Goal: Check status

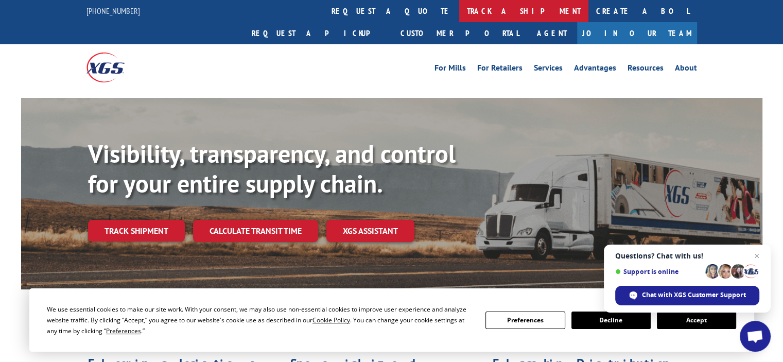
click at [459, 12] on link "track a shipment" at bounding box center [523, 11] width 129 height 22
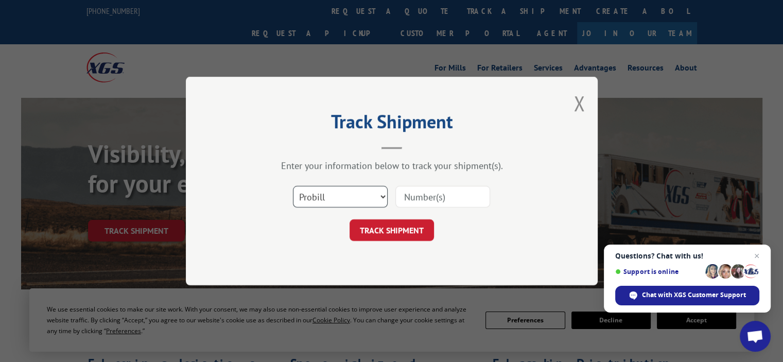
click at [383, 196] on select "Select category... Probill BOL PO" at bounding box center [340, 197] width 95 height 22
select select "bol"
click at [293, 186] on select "Select category... Probill BOL PO" at bounding box center [340, 197] width 95 height 22
click at [421, 195] on input at bounding box center [442, 197] width 95 height 22
type input "255160"
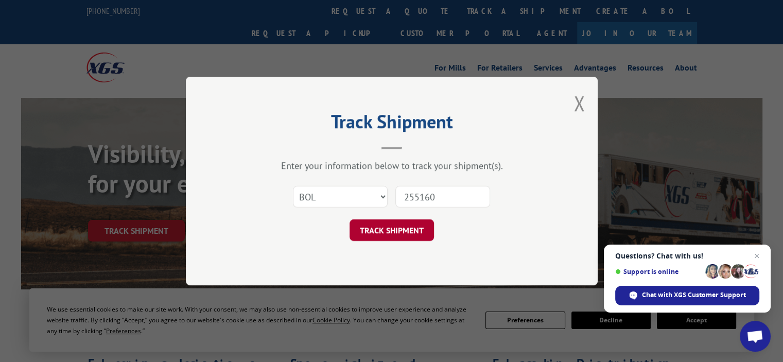
click at [409, 228] on button "TRACK SHIPMENT" at bounding box center [392, 230] width 84 height 22
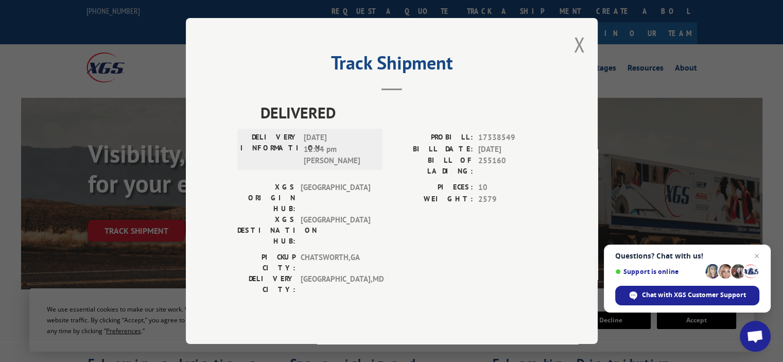
click at [569, 55] on div "Track Shipment DELIVERED DELIVERY INFORMATION: [DATE] 12:04 pm [PERSON_NAME]: 1…" at bounding box center [392, 181] width 412 height 326
click at [579, 57] on button "Close modal" at bounding box center [579, 44] width 11 height 27
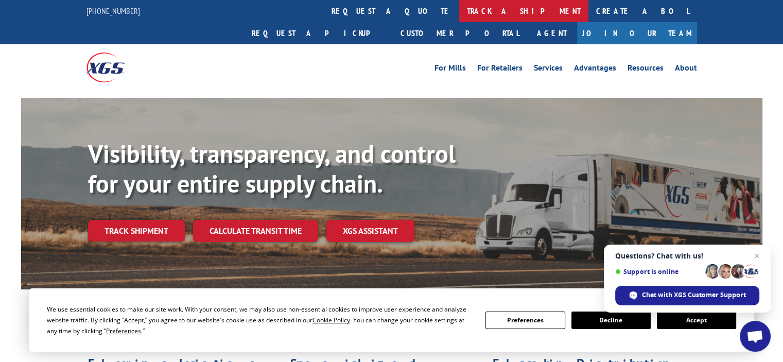
click at [459, 10] on link "track a shipment" at bounding box center [523, 11] width 129 height 22
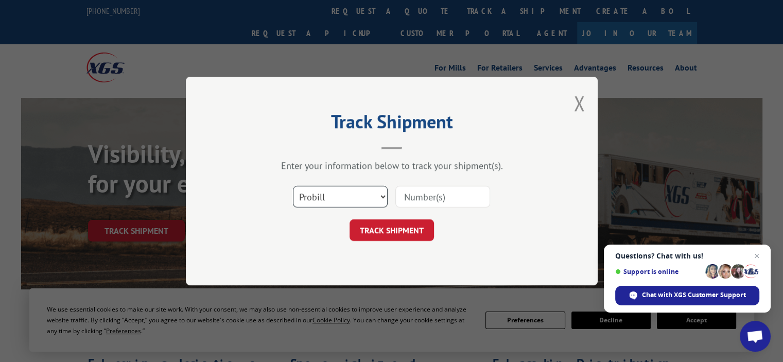
click at [385, 194] on select "Select category... Probill BOL PO" at bounding box center [340, 197] width 95 height 22
select select "bol"
click at [293, 186] on select "Select category... Probill BOL PO" at bounding box center [340, 197] width 95 height 22
click at [426, 191] on input at bounding box center [442, 197] width 95 height 22
type input "255160"
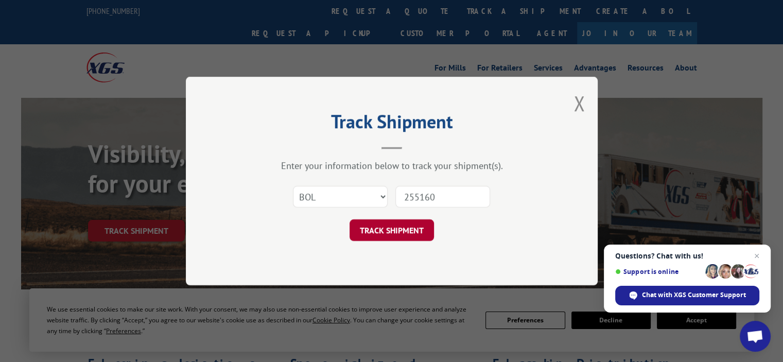
click at [391, 227] on button "TRACK SHIPMENT" at bounding box center [392, 230] width 84 height 22
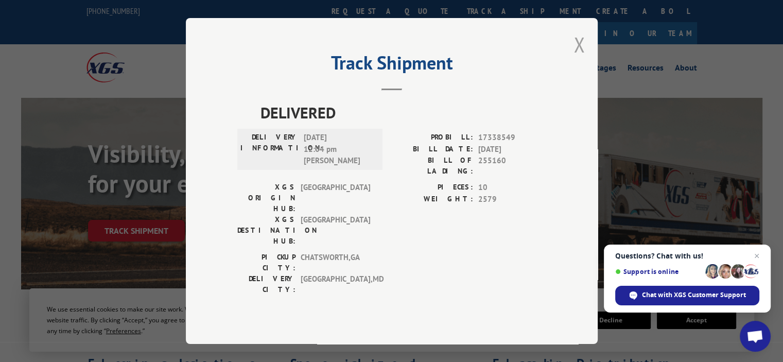
click at [575, 58] on button "Close modal" at bounding box center [579, 44] width 11 height 27
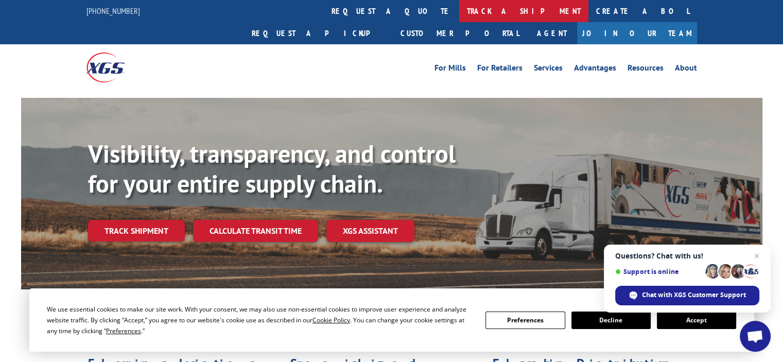
click at [459, 13] on link "track a shipment" at bounding box center [523, 11] width 129 height 22
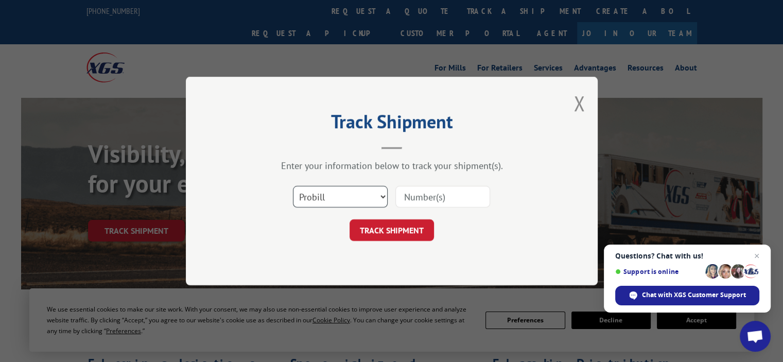
click at [385, 199] on select "Select category... Probill BOL PO" at bounding box center [340, 197] width 95 height 22
select select "bol"
click at [293, 186] on select "Select category... Probill BOL PO" at bounding box center [340, 197] width 95 height 22
drag, startPoint x: 406, startPoint y: 194, endPoint x: 437, endPoint y: 192, distance: 31.5
click at [408, 194] on input at bounding box center [442, 197] width 95 height 22
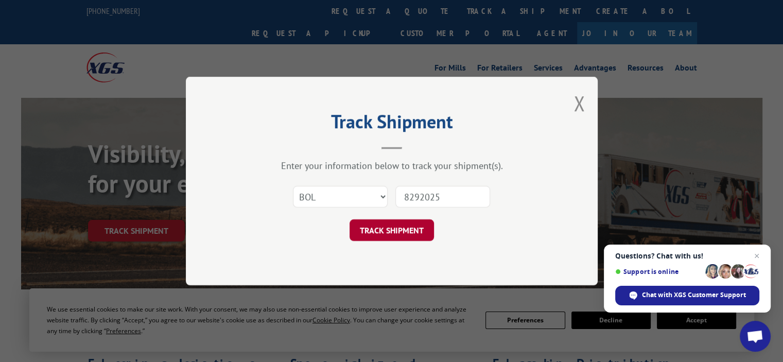
type input "8292025"
click at [387, 227] on button "TRACK SHIPMENT" at bounding box center [392, 230] width 84 height 22
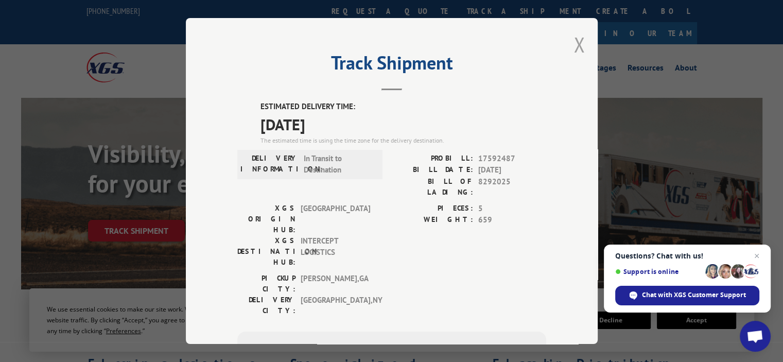
click at [576, 44] on button "Close modal" at bounding box center [579, 44] width 11 height 27
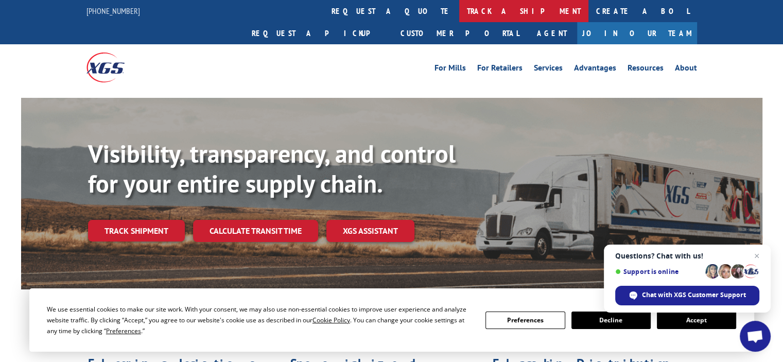
click at [459, 11] on link "track a shipment" at bounding box center [523, 11] width 129 height 22
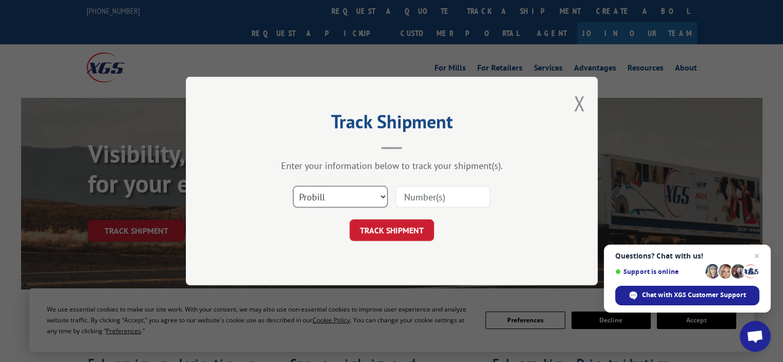
click at [385, 199] on select "Select category... Probill BOL PO" at bounding box center [340, 197] width 95 height 22
select select "bol"
click at [293, 186] on select "Select category... Probill BOL PO" at bounding box center [340, 197] width 95 height 22
click at [418, 195] on input at bounding box center [442, 197] width 95 height 22
type input "8292025"
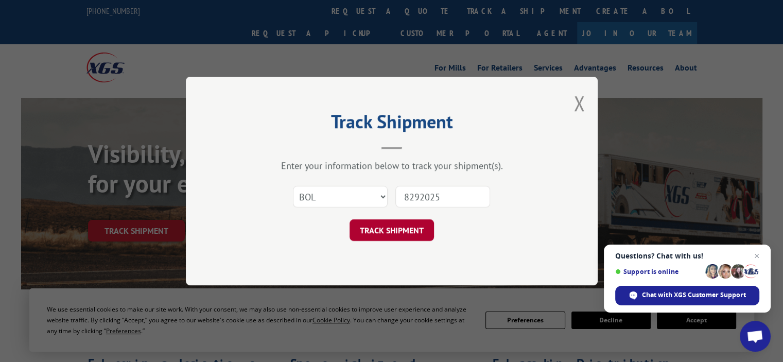
click at [400, 230] on button "TRACK SHIPMENT" at bounding box center [392, 230] width 84 height 22
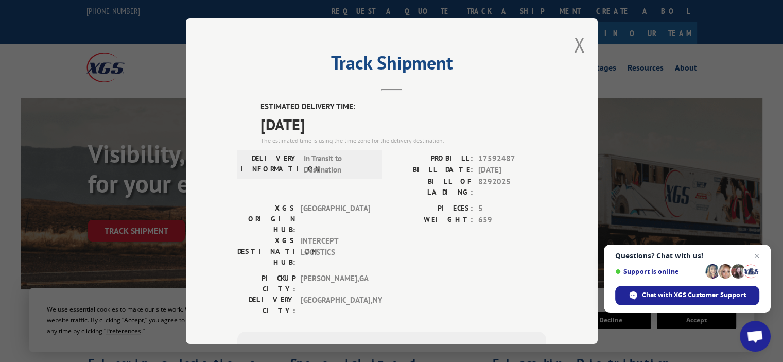
click at [556, 54] on div "Track Shipment ESTIMATED DELIVERY TIME: [DATE] The estimated time is using the …" at bounding box center [392, 181] width 412 height 326
click at [576, 43] on button "Close modal" at bounding box center [579, 44] width 11 height 27
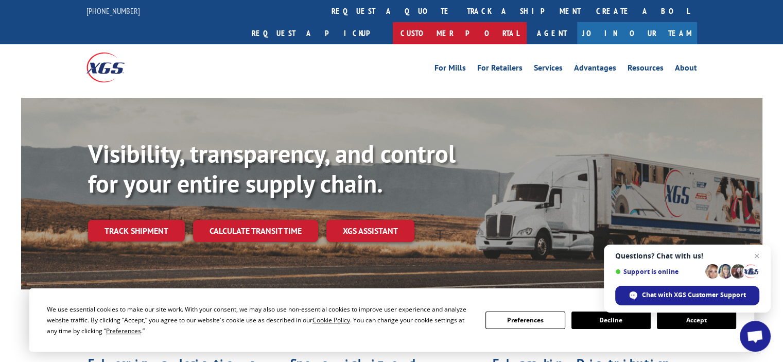
click at [527, 22] on link "Customer Portal" at bounding box center [460, 33] width 134 height 22
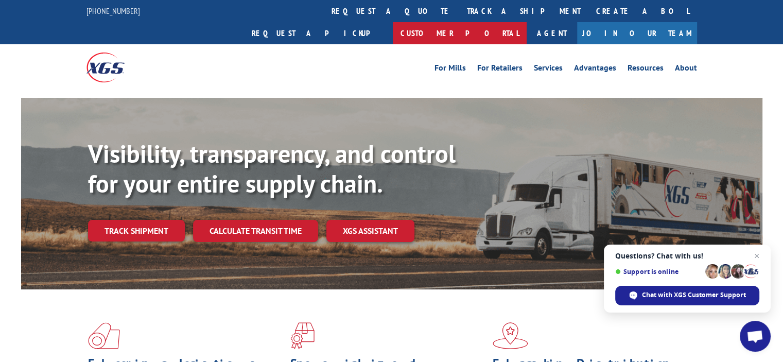
click at [527, 22] on link "Customer Portal" at bounding box center [460, 33] width 134 height 22
